Goal: Transaction & Acquisition: Download file/media

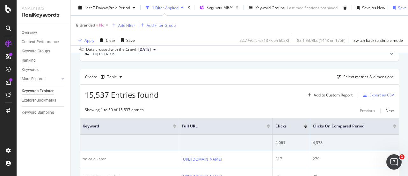
scroll to position [32, 0]
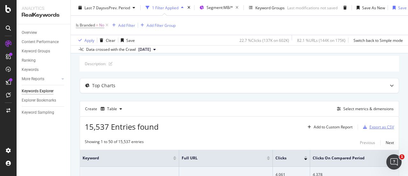
click at [379, 125] on div "Export as CSV" at bounding box center [382, 126] width 25 height 5
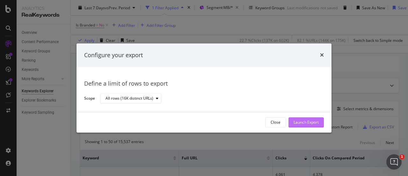
click at [306, 120] on div "Launch Export" at bounding box center [306, 122] width 25 height 5
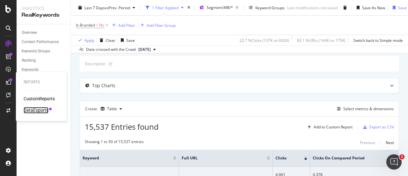
click at [36, 111] on div "DataExports" at bounding box center [36, 110] width 25 height 6
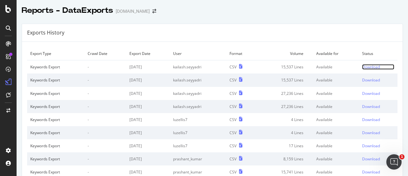
click at [365, 67] on div "Download" at bounding box center [371, 66] width 18 height 5
